Goal: Task Accomplishment & Management: Manage account settings

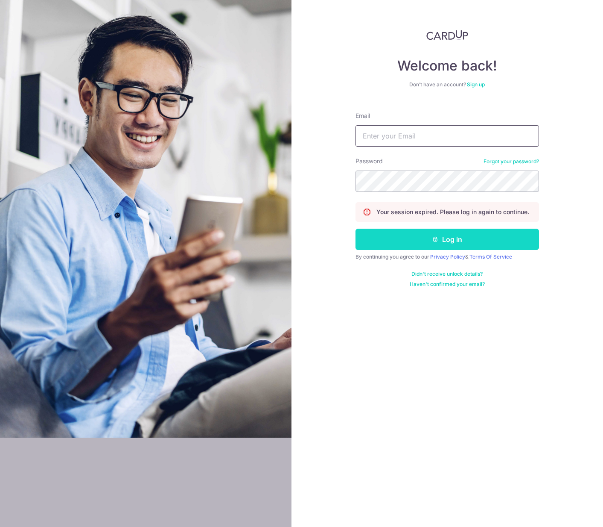
type input "[EMAIL_ADDRESS][DOMAIN_NAME]"
click at [410, 242] on button "Log in" at bounding box center [448, 239] width 184 height 21
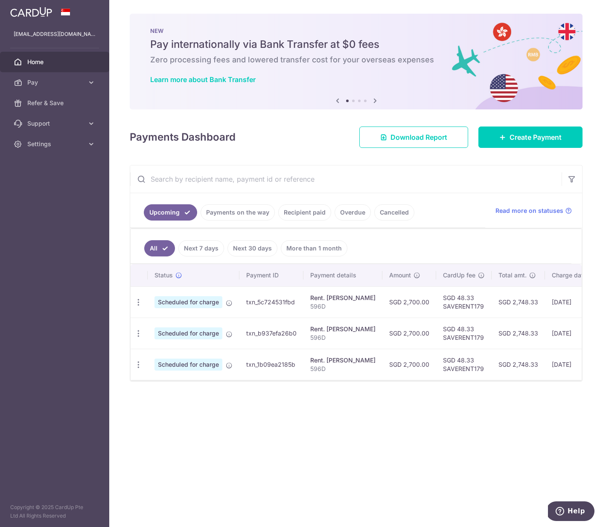
click at [224, 211] on link "Payments on the way" at bounding box center [238, 212] width 74 height 16
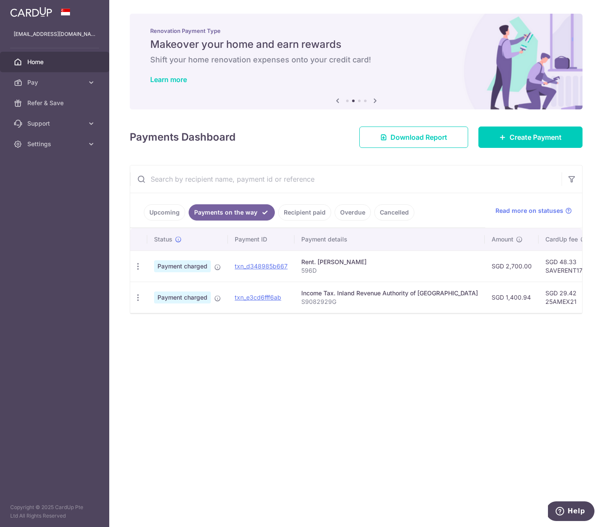
click at [388, 319] on div "× Pause Schedule Pause all future payments in this series Pause just this one p…" at bounding box center [356, 263] width 494 height 527
